Goal: Find contact information: Find contact information

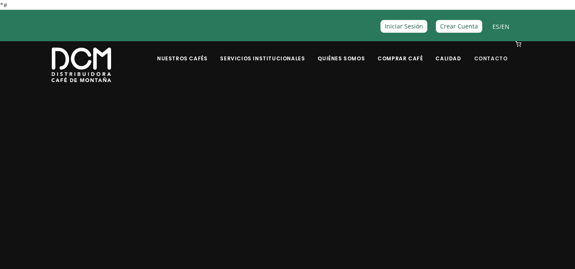
click at [484, 56] on link "Contacto" at bounding box center [491, 52] width 44 height 20
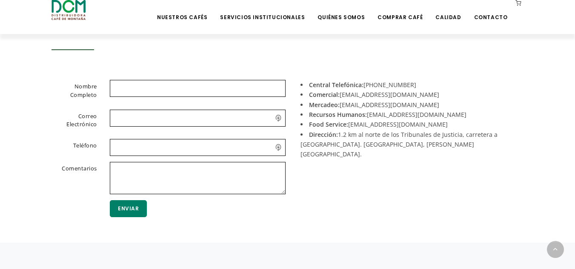
scroll to position [282, 0]
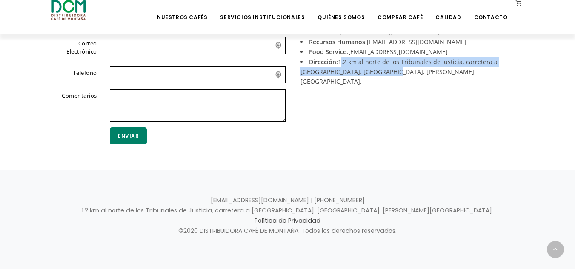
drag, startPoint x: 359, startPoint y: 72, endPoint x: 339, endPoint y: 65, distance: 21.7
click at [339, 65] on li "Dirección: 1.2 km al norte de los Tribunales de Justicia, carretera a Tuetal. A…" at bounding box center [409, 72] width 217 height 30
copy li "1.2 km al norte de los Tribunales de Justicia, carretera a Tuetal. Alajuela, Co…"
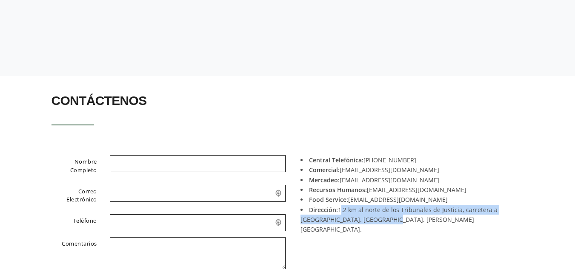
scroll to position [0, 0]
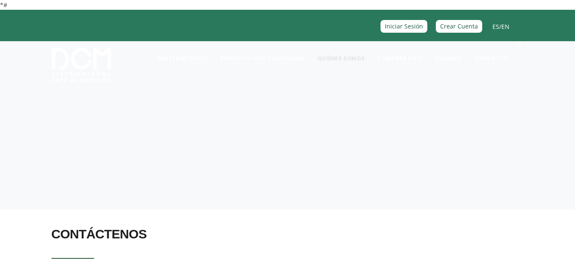
click at [354, 57] on link "Quiénes Somos" at bounding box center [340, 52] width 57 height 20
